Goal: Entertainment & Leisure: Consume media (video, audio)

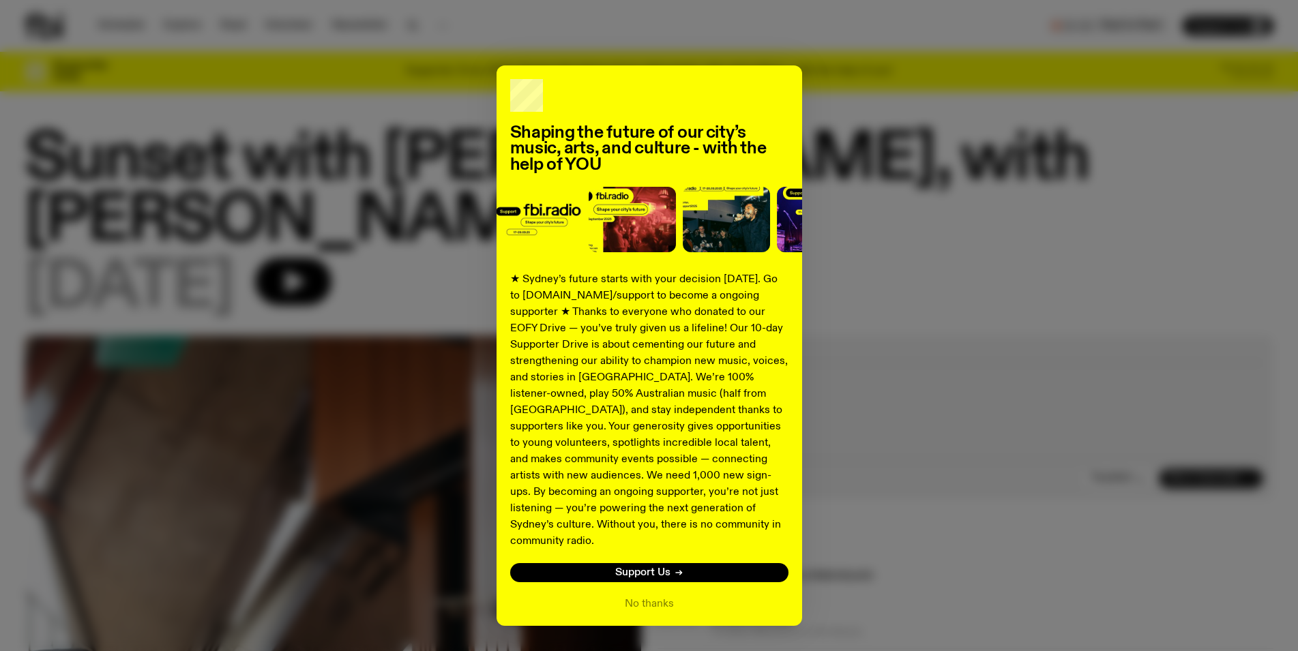
click at [891, 256] on div "Shaping the future of our city’s music, arts, and culture - with the help of YO…" at bounding box center [649, 345] width 1249 height 561
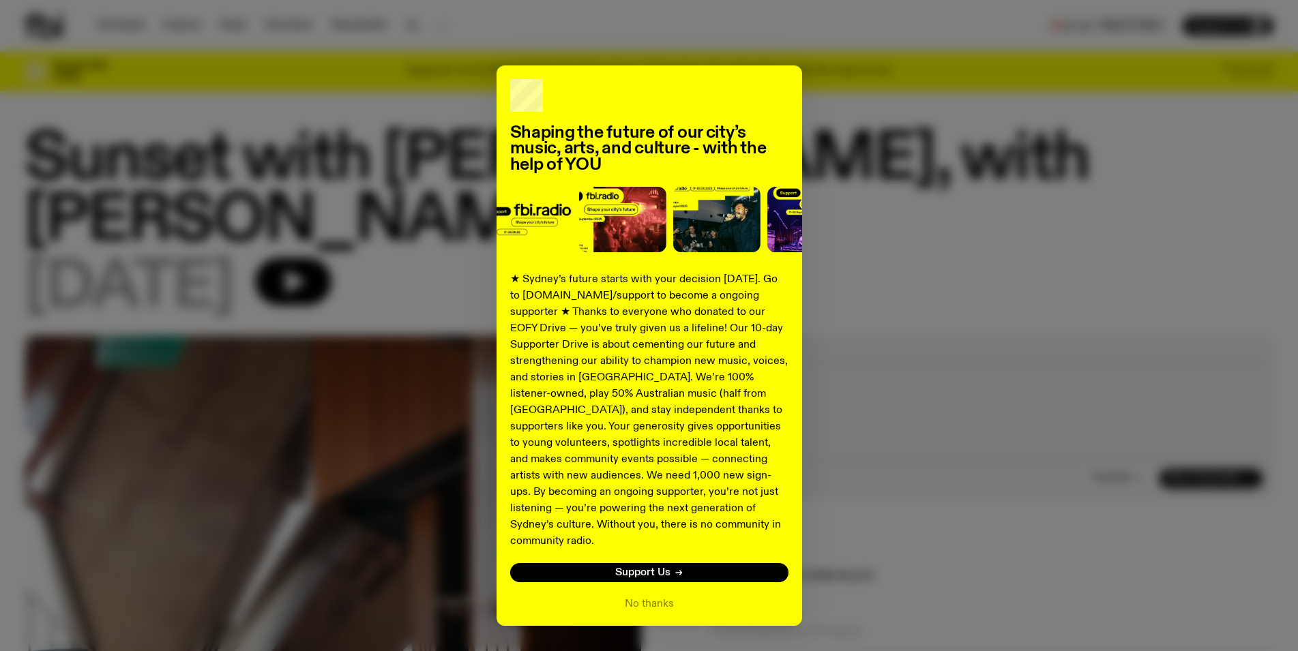
click at [875, 273] on div "Shaping the future of our city’s music, arts, and culture - with the help of YO…" at bounding box center [649, 345] width 1249 height 561
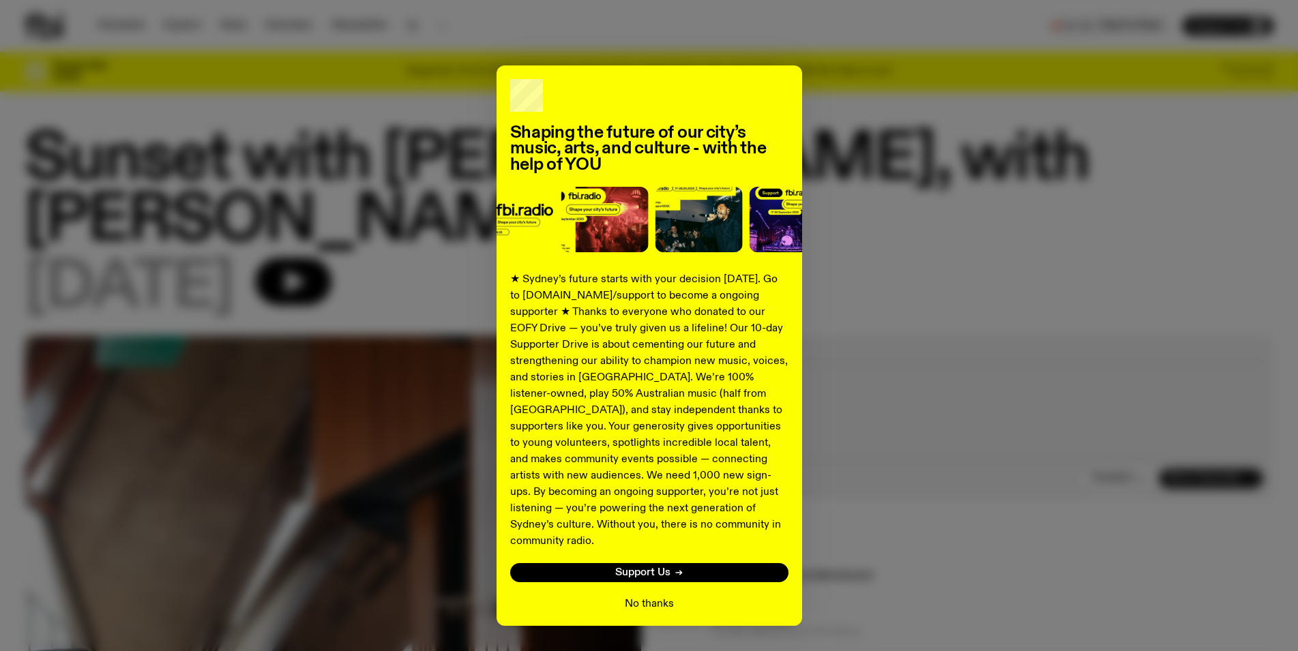
click at [667, 596] on div "No thanks" at bounding box center [649, 604] width 278 height 16
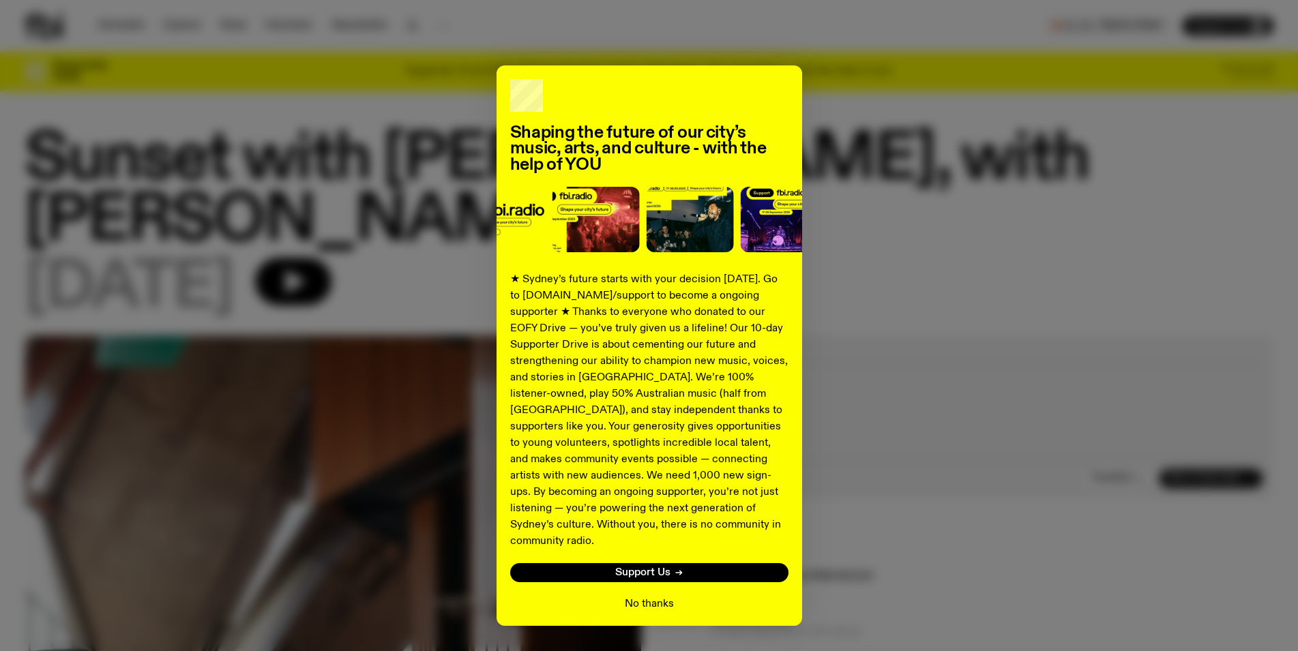
click at [651, 596] on button "No thanks" at bounding box center [649, 604] width 49 height 16
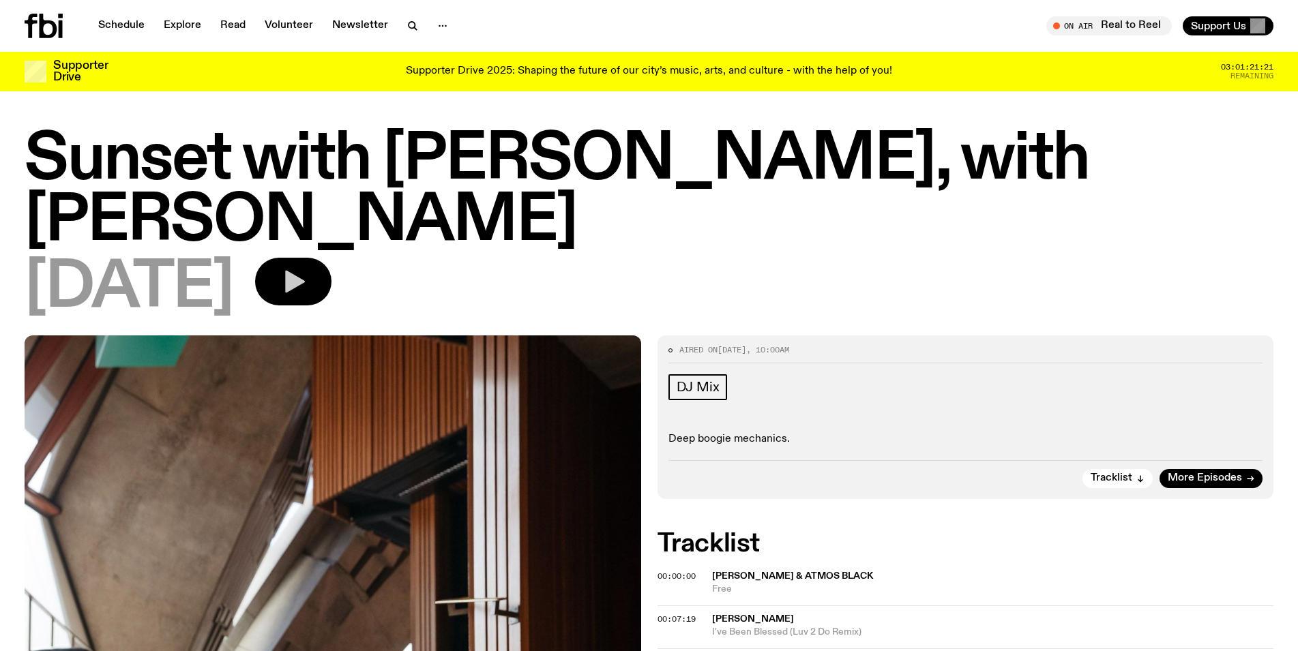
click at [305, 282] on icon "button" at bounding box center [295, 282] width 20 height 23
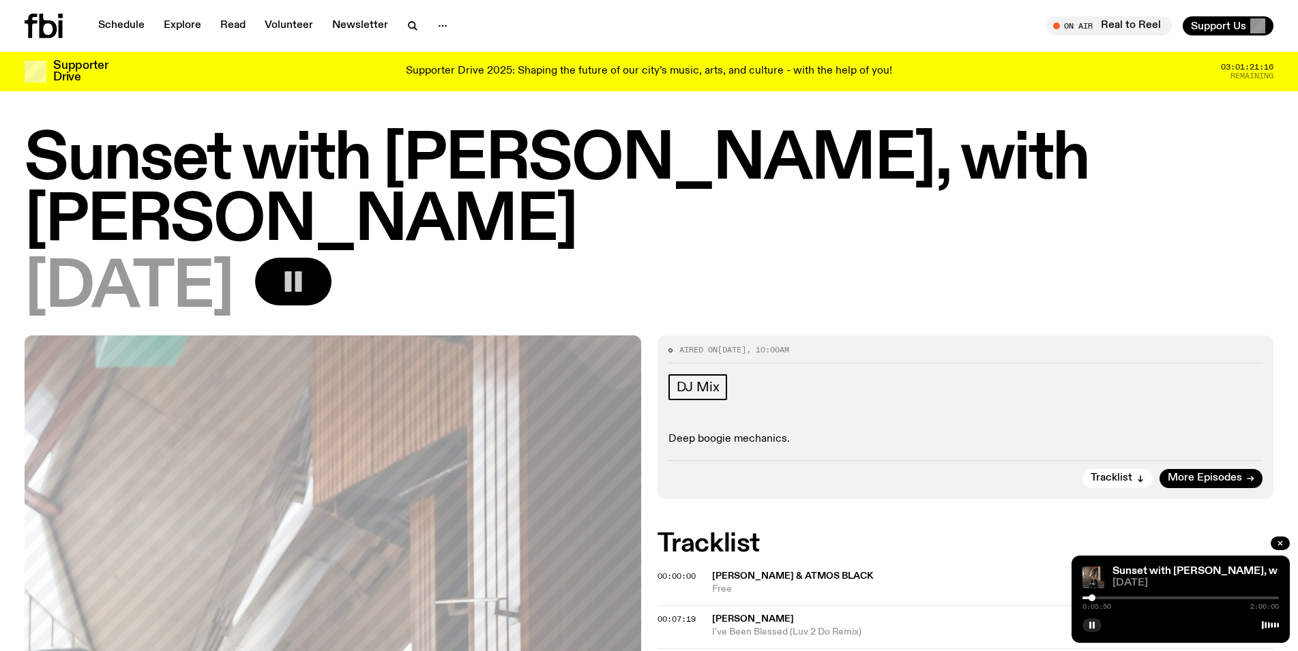
drag, startPoint x: 1084, startPoint y: 598, endPoint x: 1092, endPoint y: 598, distance: 7.5
click at [1092, 598] on div at bounding box center [1091, 598] width 7 height 7
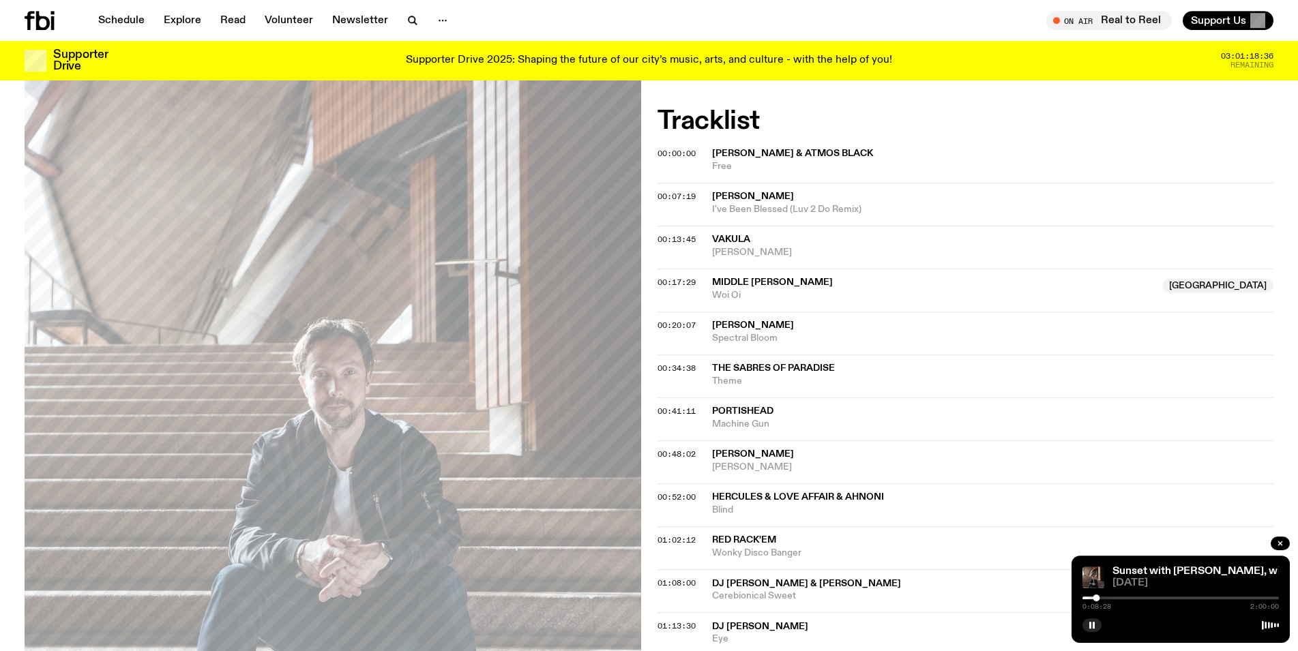
scroll to position [411, 0]
click at [1099, 599] on div at bounding box center [1098, 598] width 7 height 7
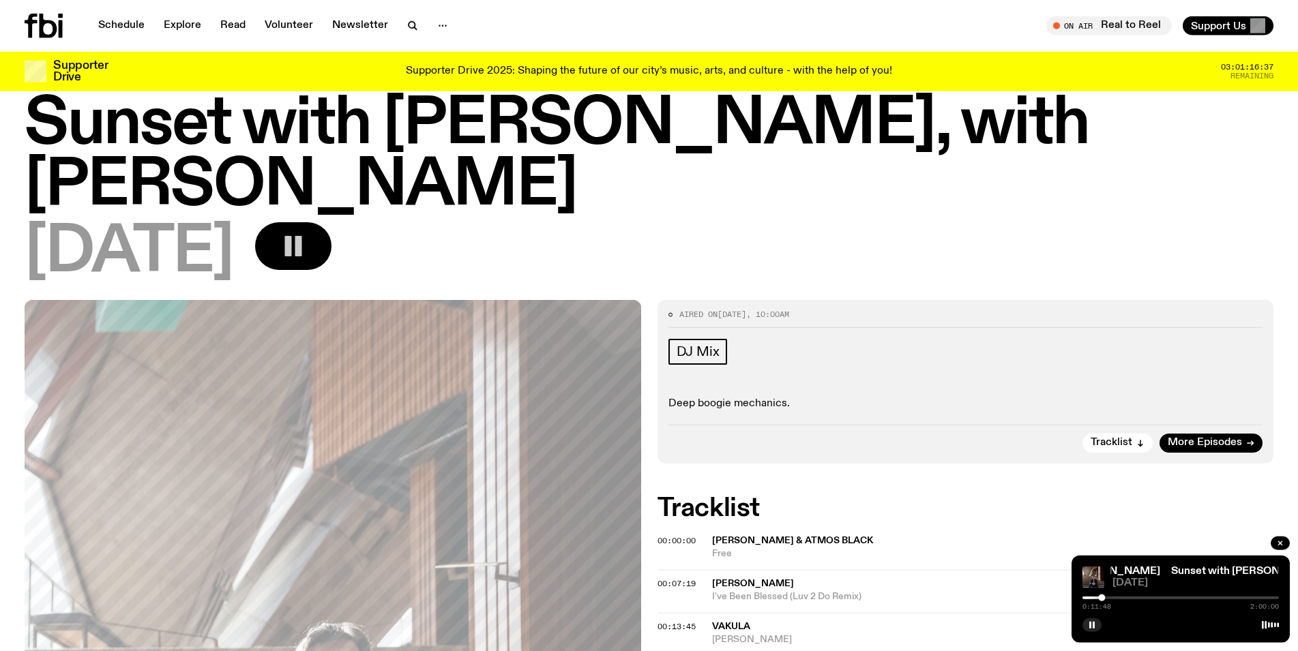
scroll to position [0, 0]
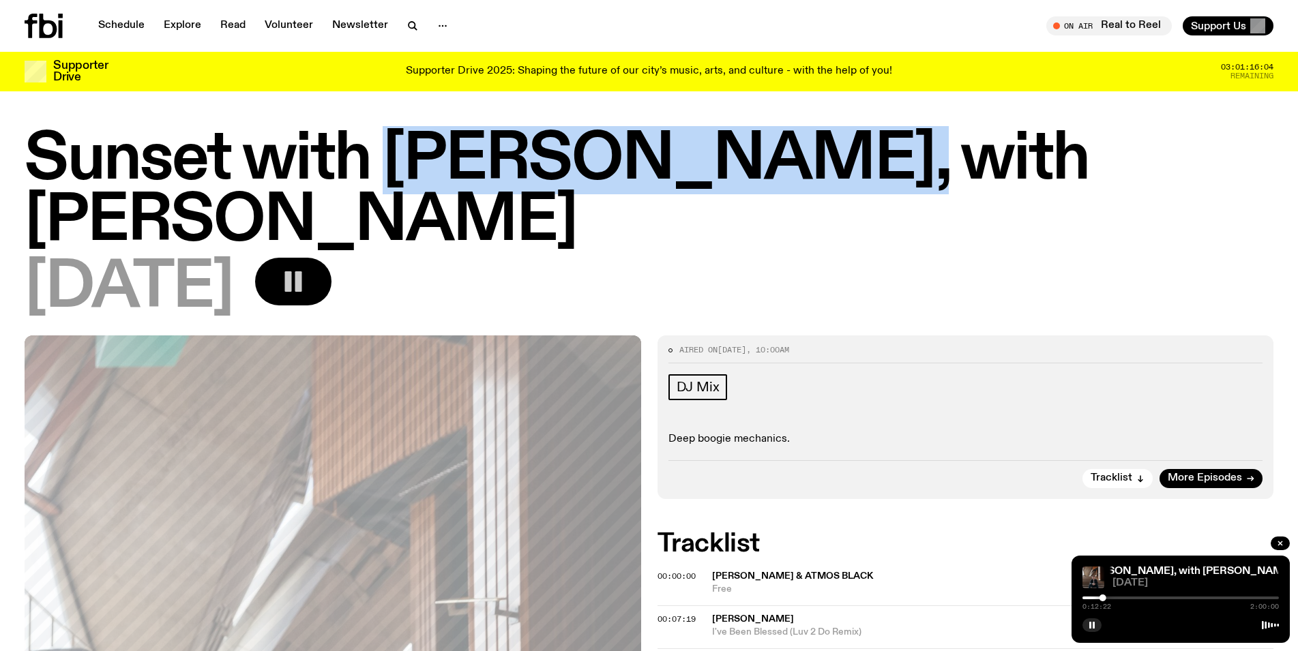
drag, startPoint x: 830, startPoint y: 157, endPoint x: 377, endPoint y: 162, distance: 452.9
click at [377, 162] on h1 "Sunset with [PERSON_NAME], with [PERSON_NAME]" at bounding box center [649, 191] width 1249 height 123
copy h1 "[PERSON_NAME]"
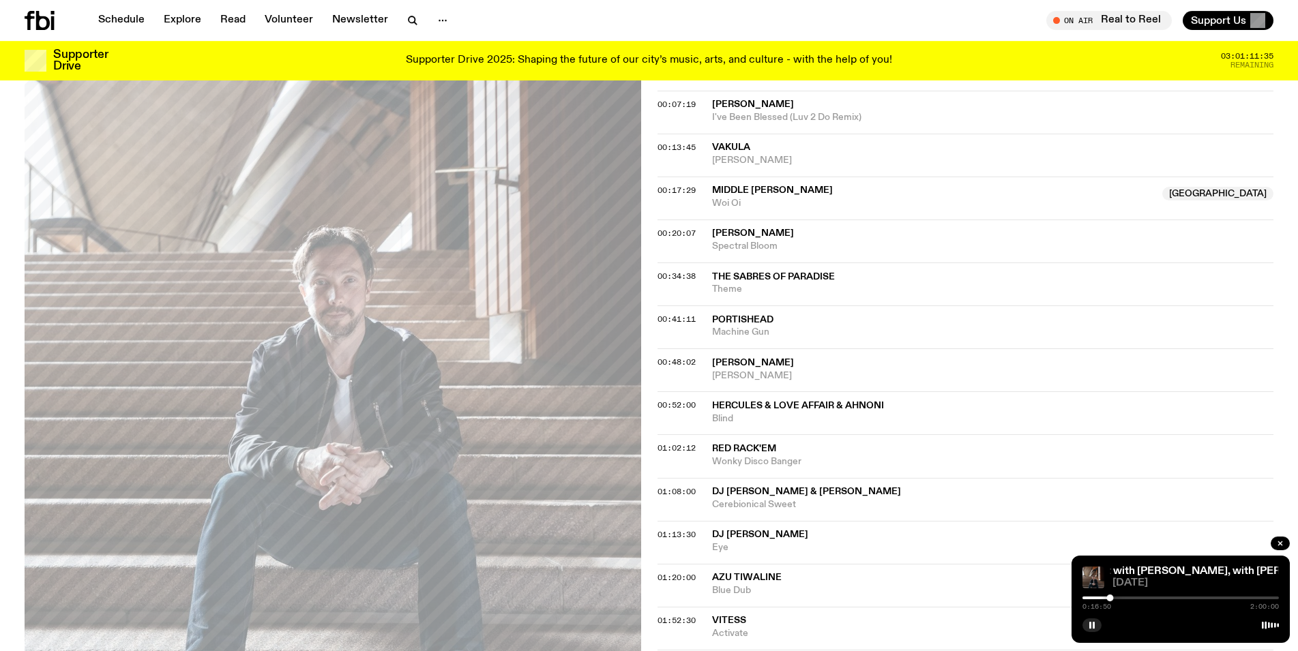
scroll to position [546, 0]
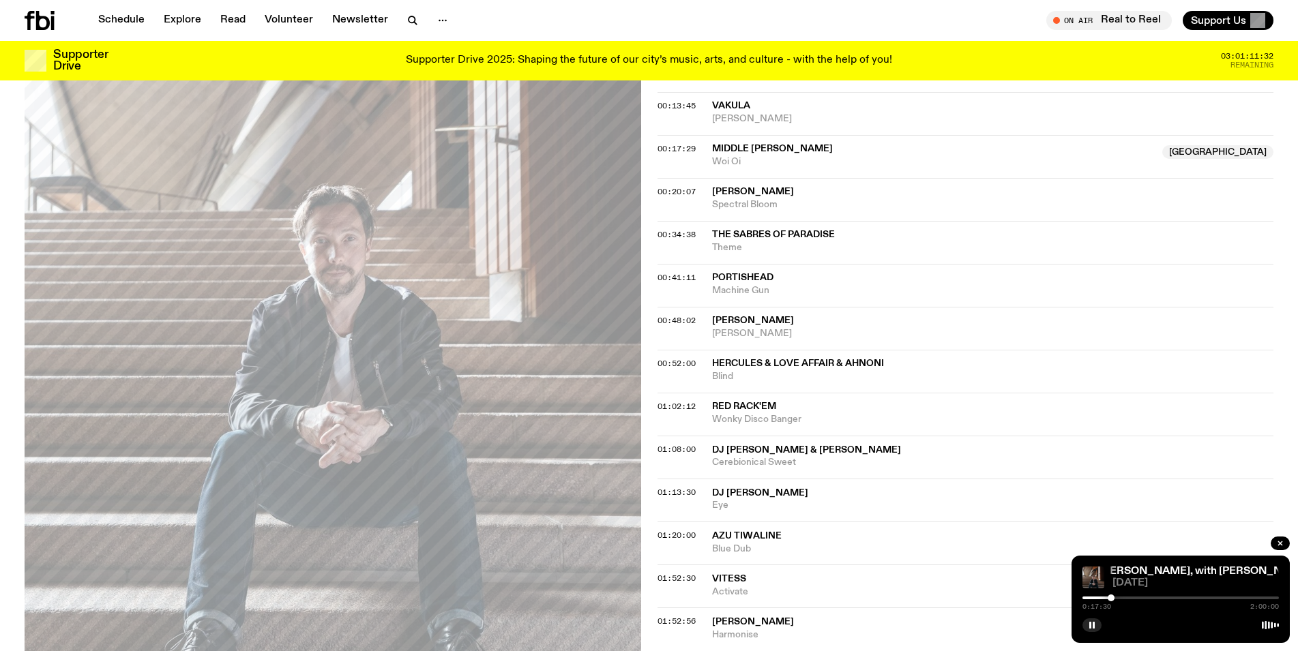
click at [1112, 599] on div at bounding box center [1111, 598] width 7 height 7
click at [1116, 599] on div at bounding box center [1115, 598] width 7 height 7
click at [1119, 598] on div at bounding box center [1118, 598] width 7 height 7
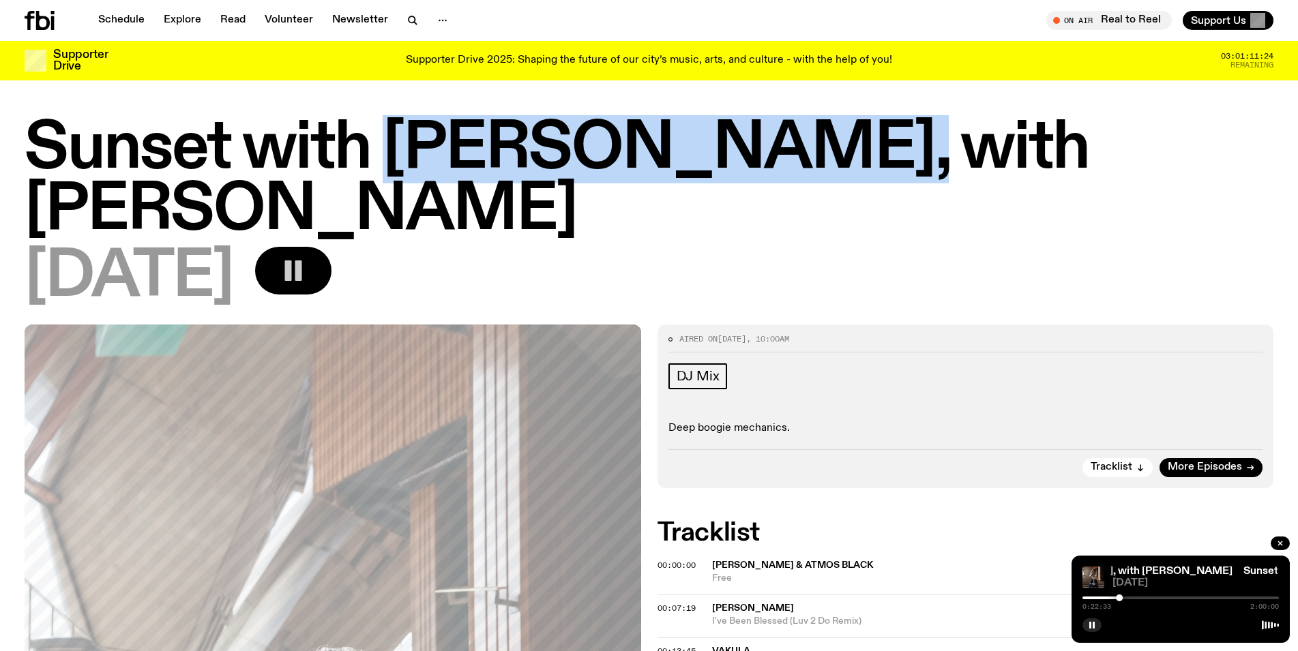
scroll to position [0, 0]
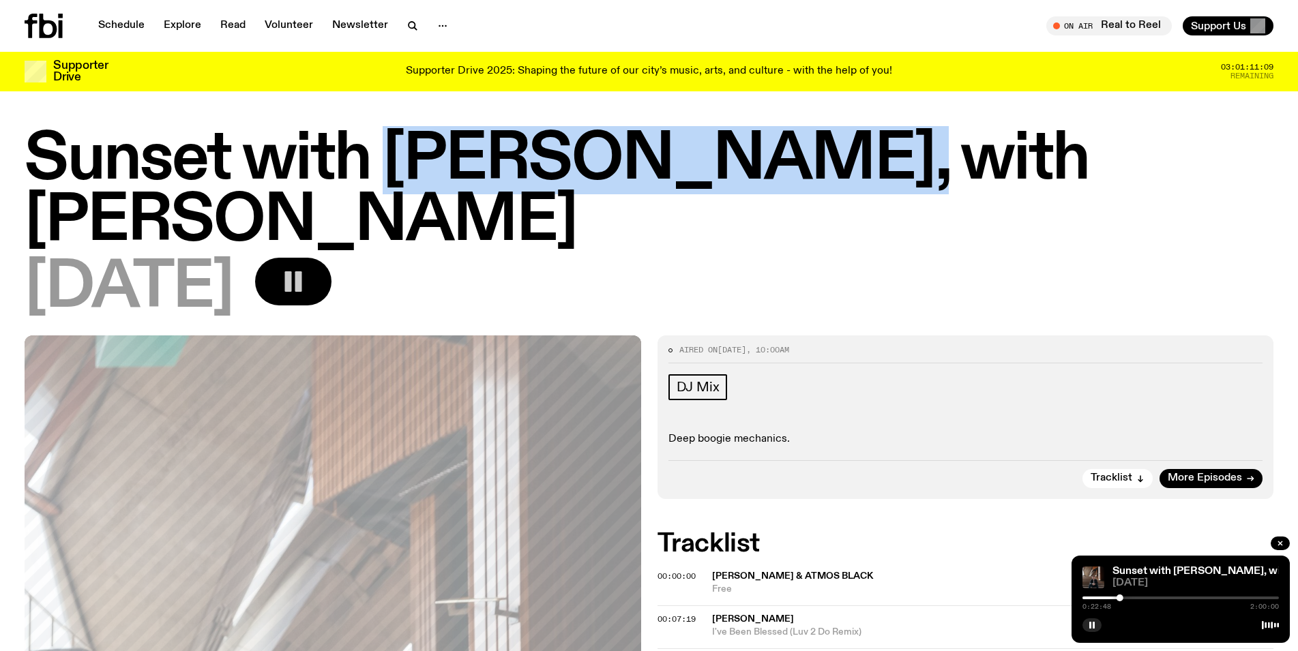
click at [29, 29] on icon at bounding box center [31, 26] width 13 height 25
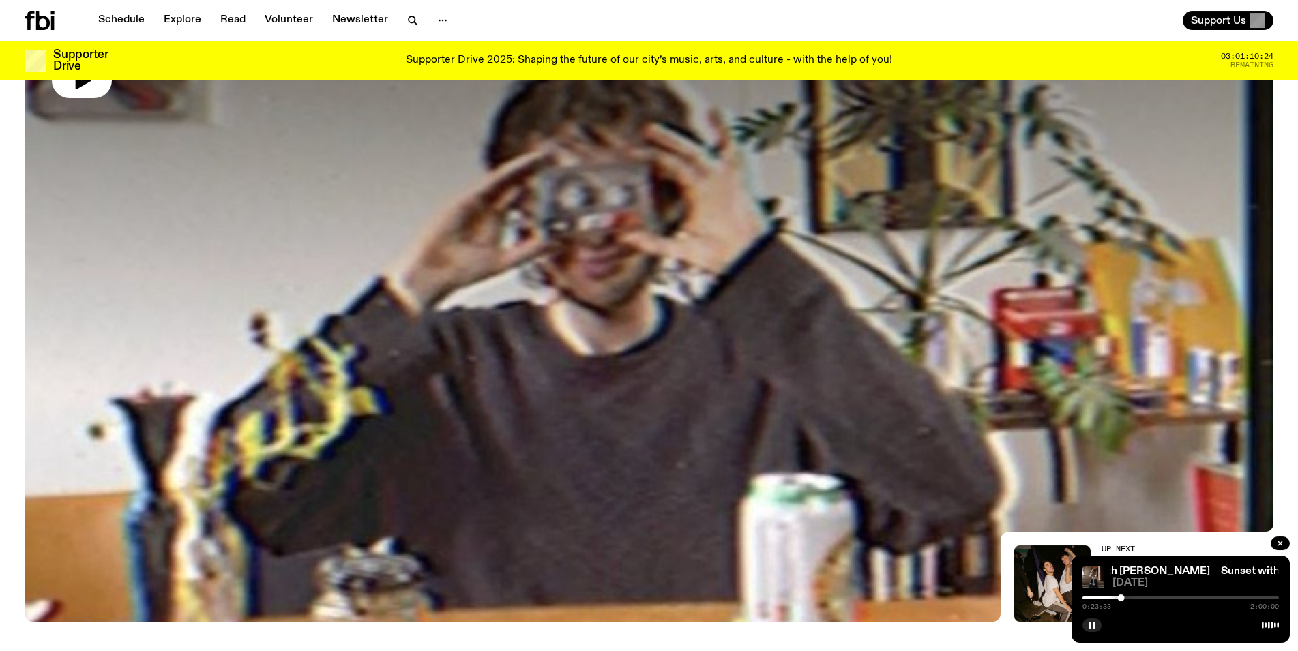
scroll to position [106, 0]
